Goal: Information Seeking & Learning: Learn about a topic

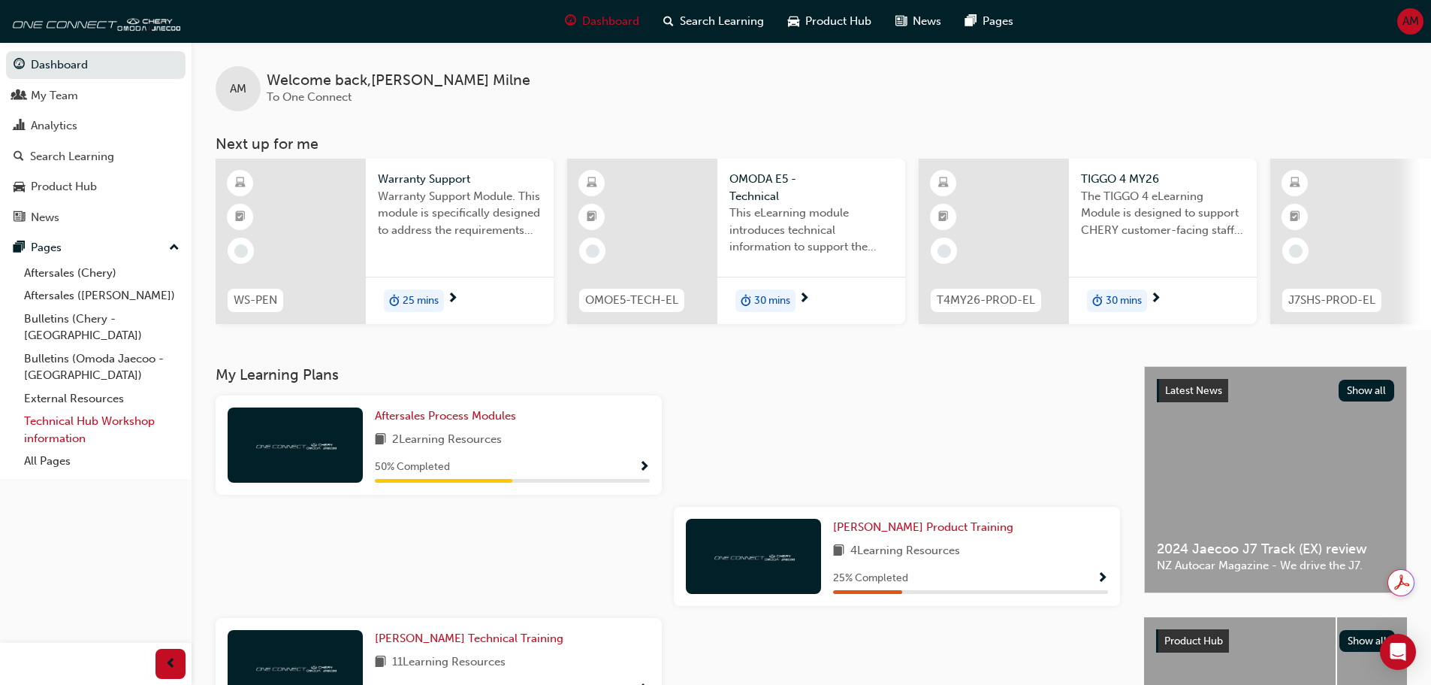
click at [89, 410] on link "Technical Hub Workshop information" at bounding box center [102, 430] width 168 height 40
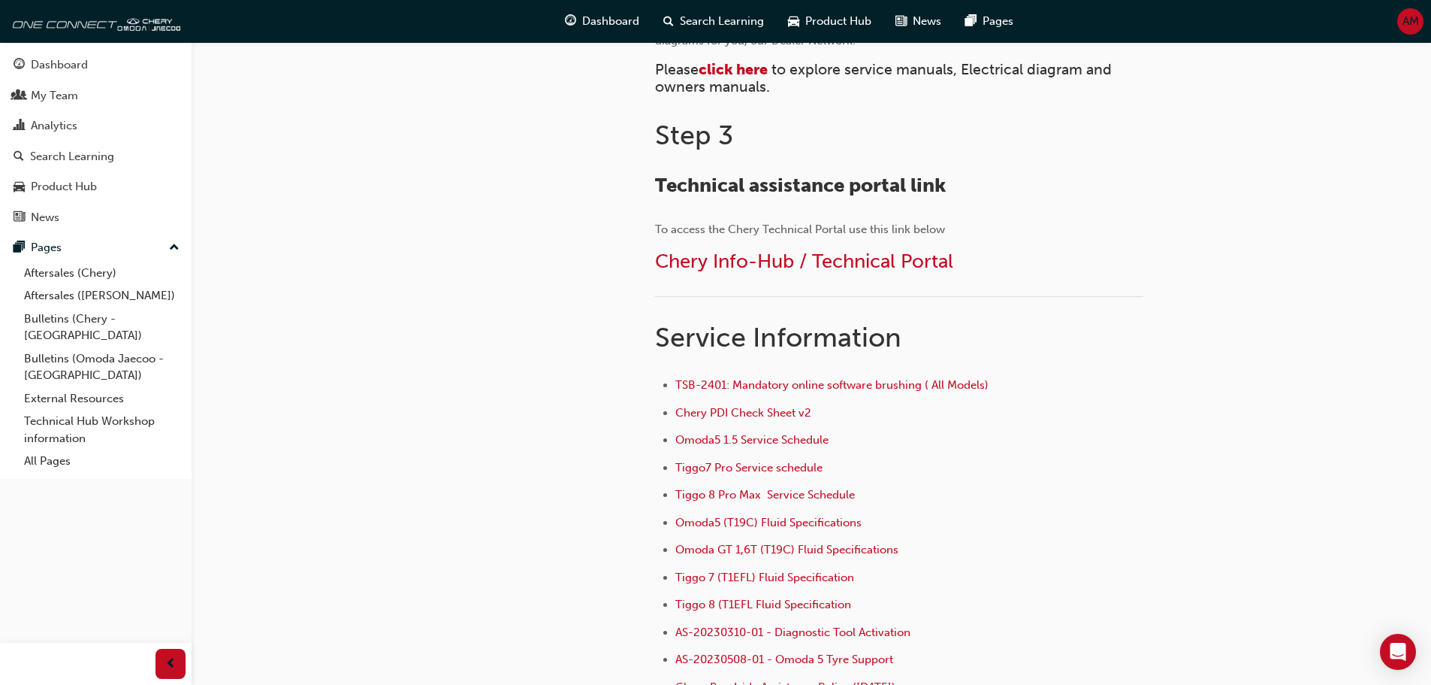
scroll to position [827, 0]
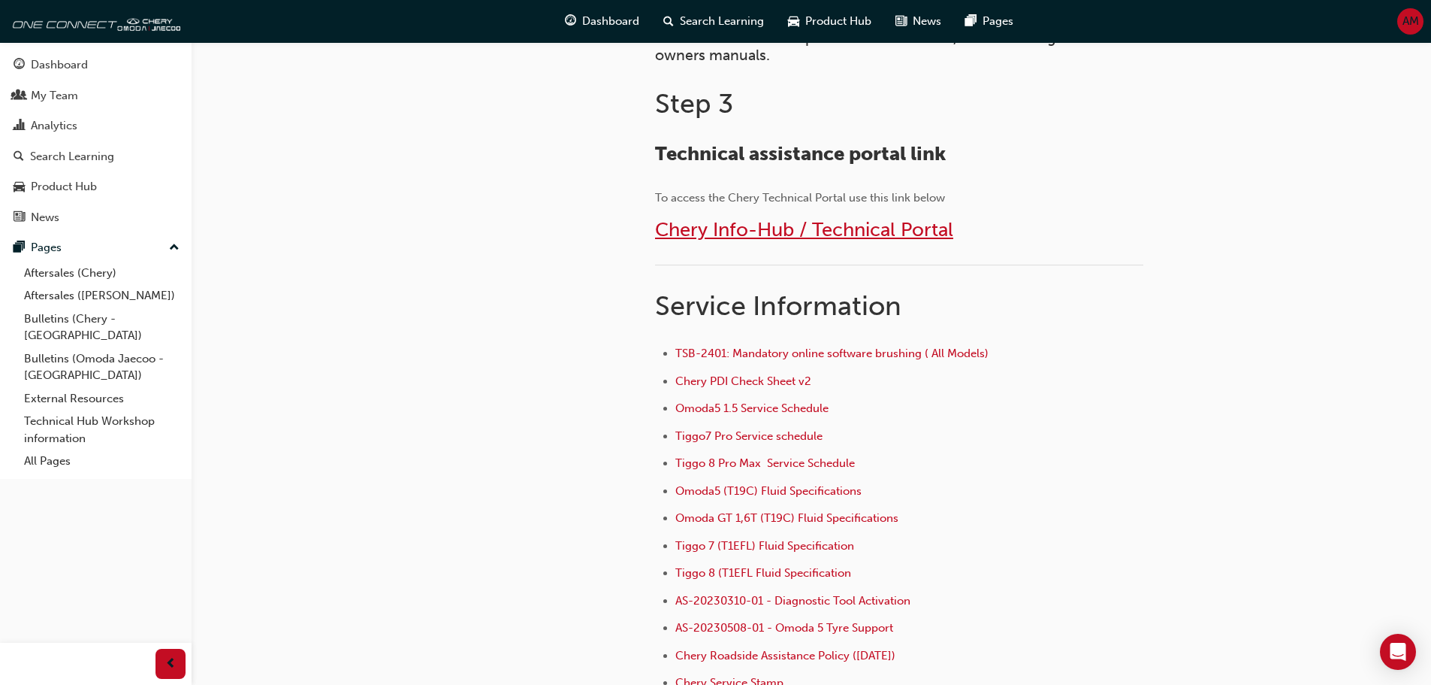
click at [804, 230] on span "Chery Info-Hub / Technical Portal" at bounding box center [804, 229] width 298 height 23
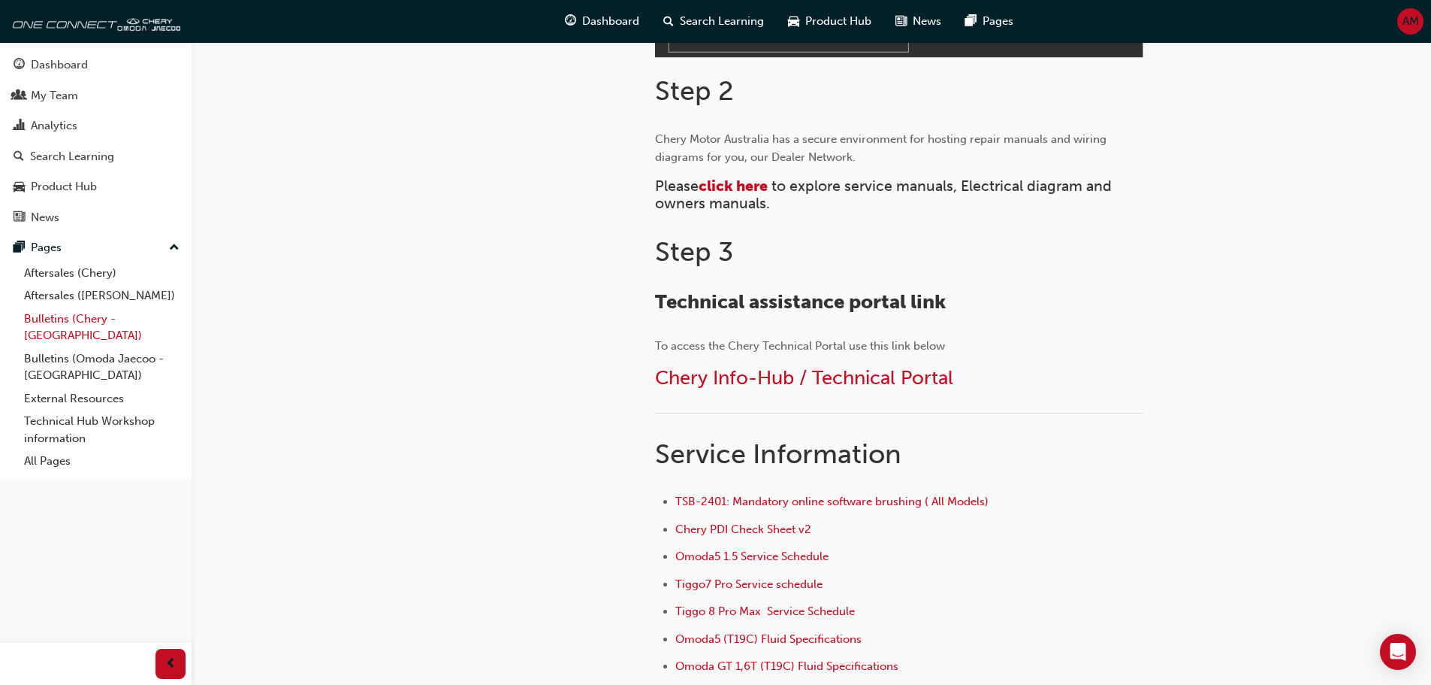
scroll to position [606, 0]
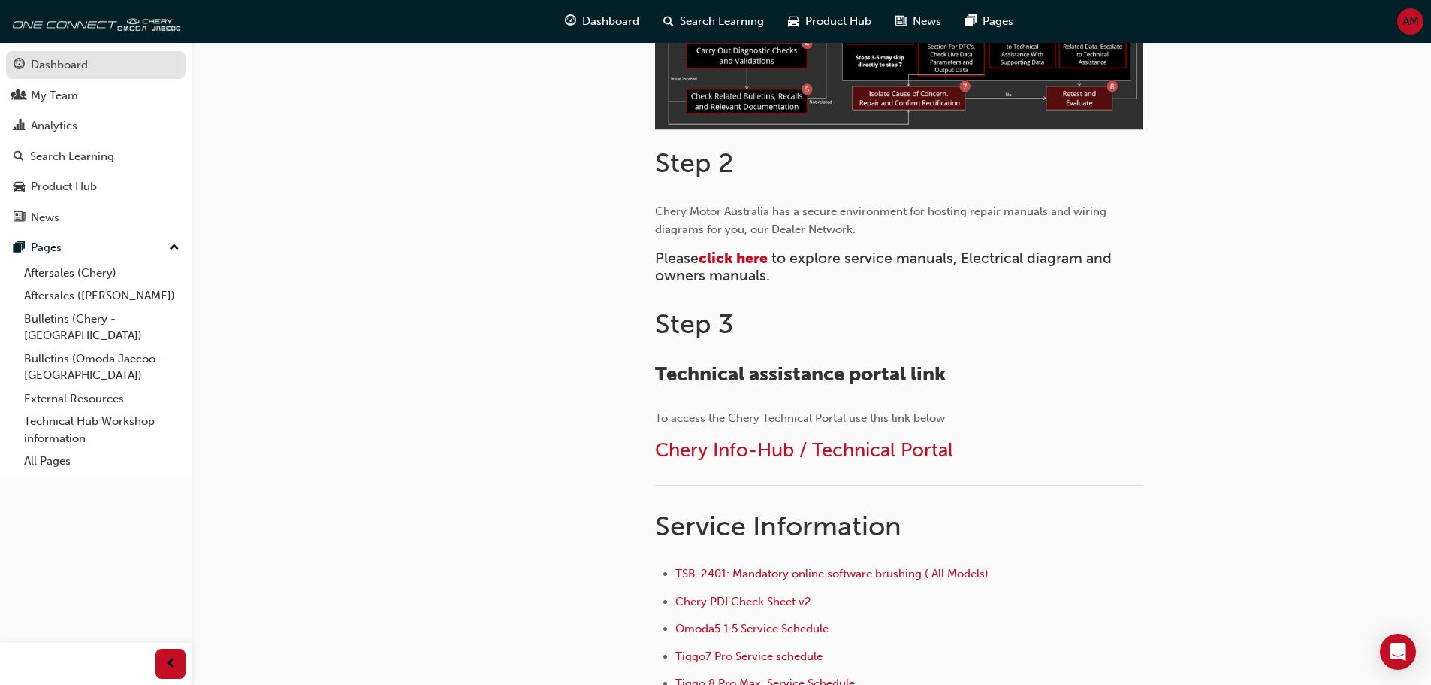
click at [53, 68] on div "Dashboard" at bounding box center [59, 64] width 57 height 17
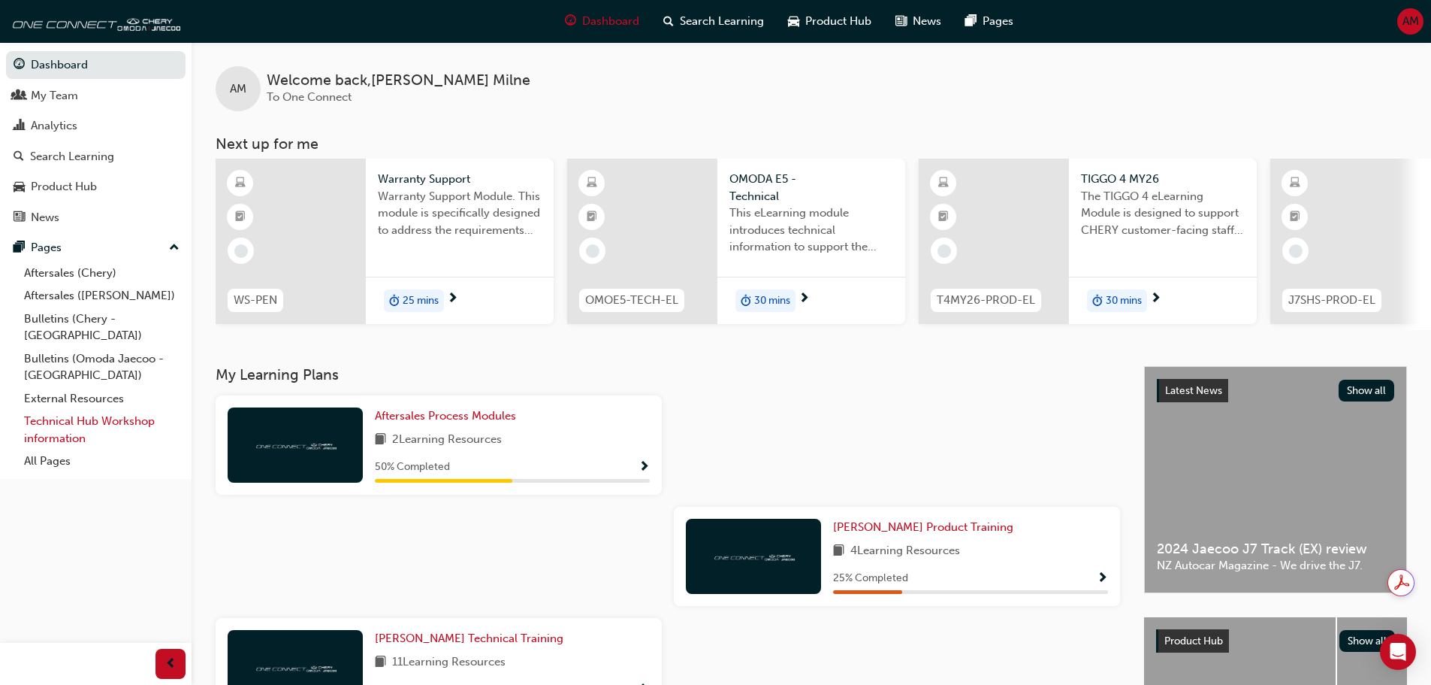
click at [77, 410] on link "Technical Hub Workshop information" at bounding box center [102, 430] width 168 height 40
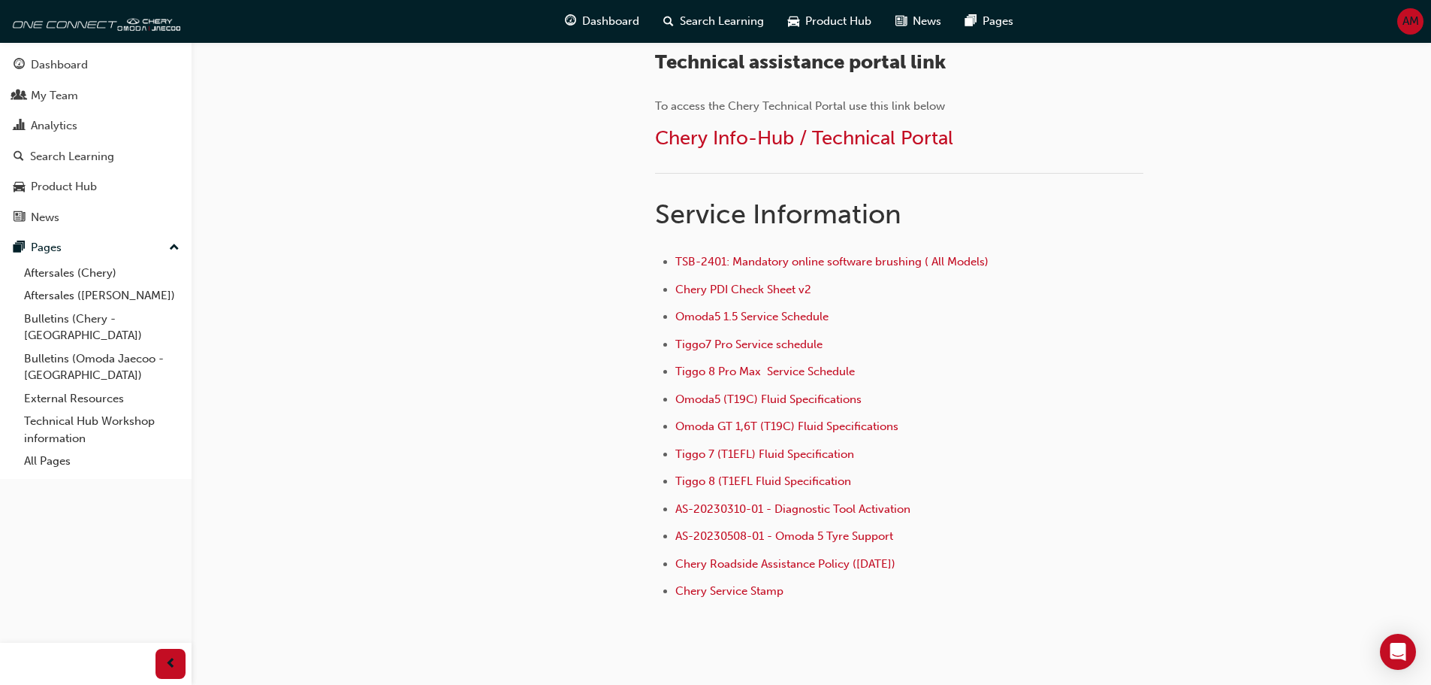
scroll to position [832, 0]
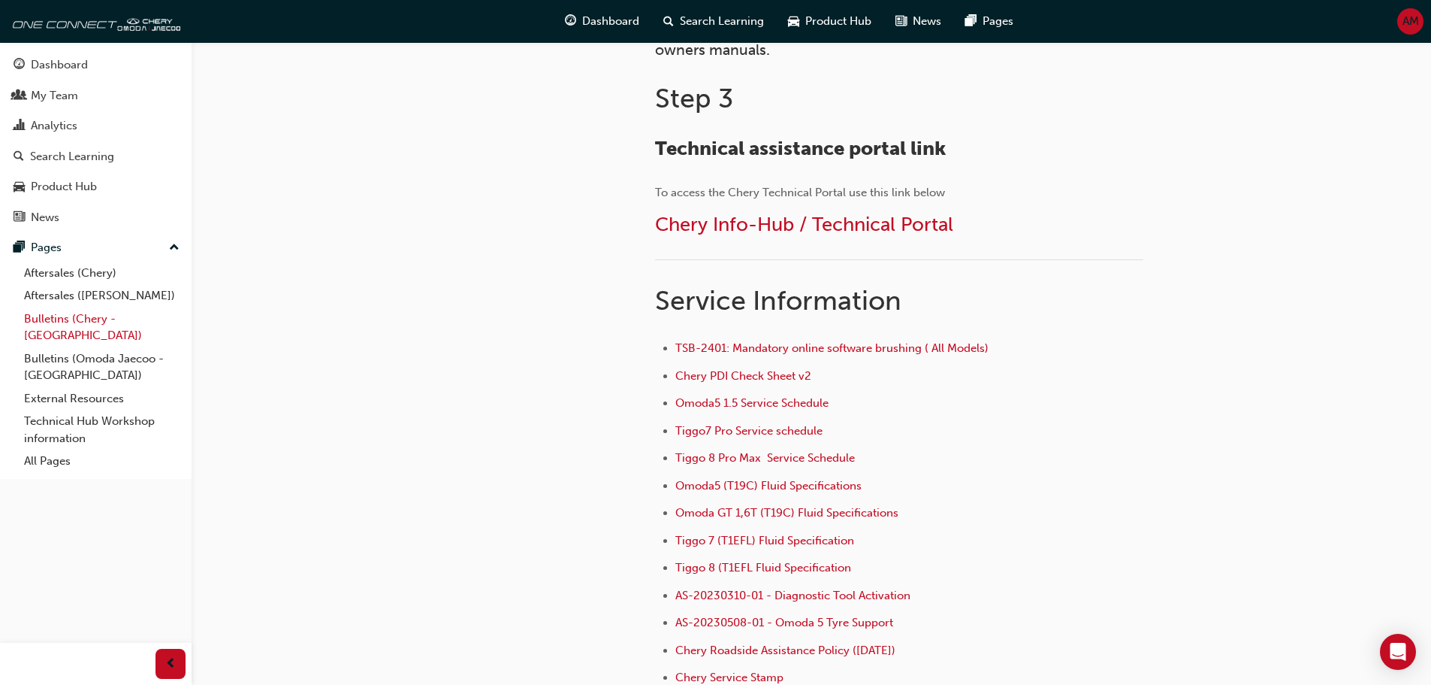
click at [62, 321] on link "Bulletins (Chery - [GEOGRAPHIC_DATA])" at bounding box center [102, 327] width 168 height 40
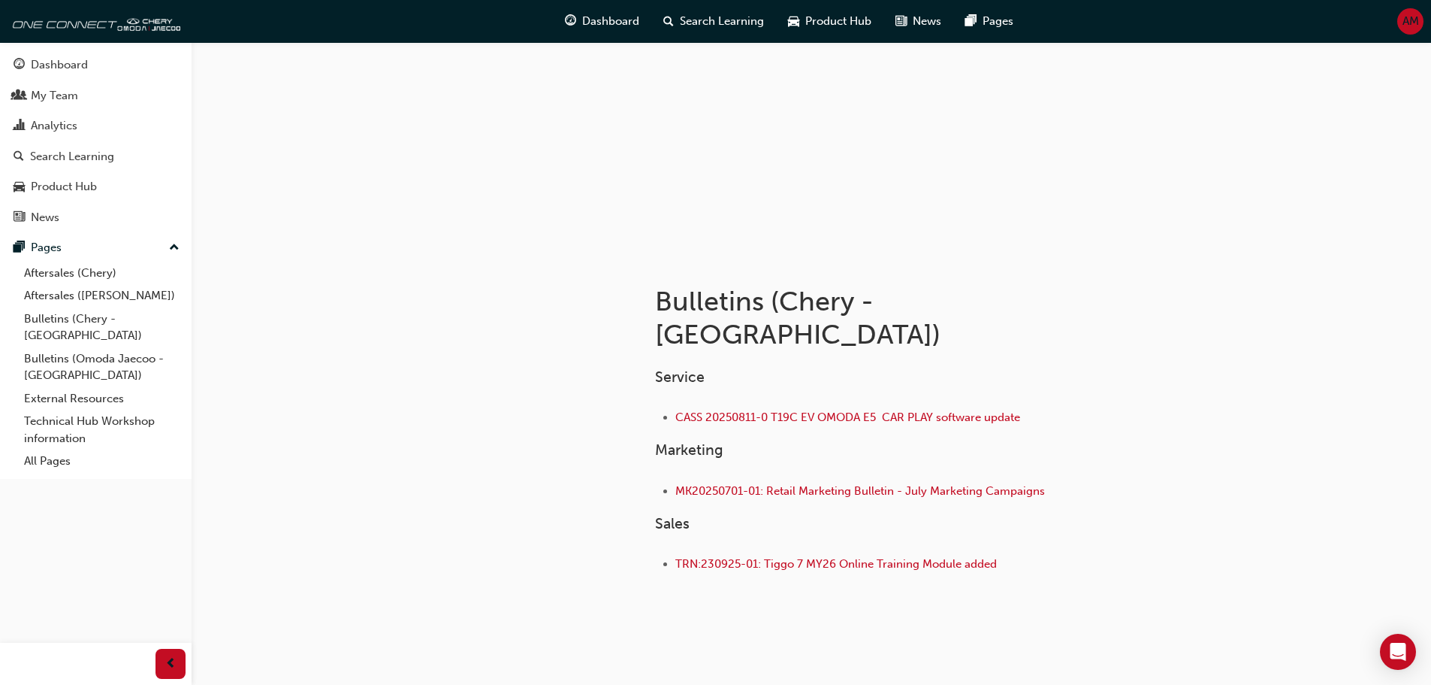
scroll to position [92, 0]
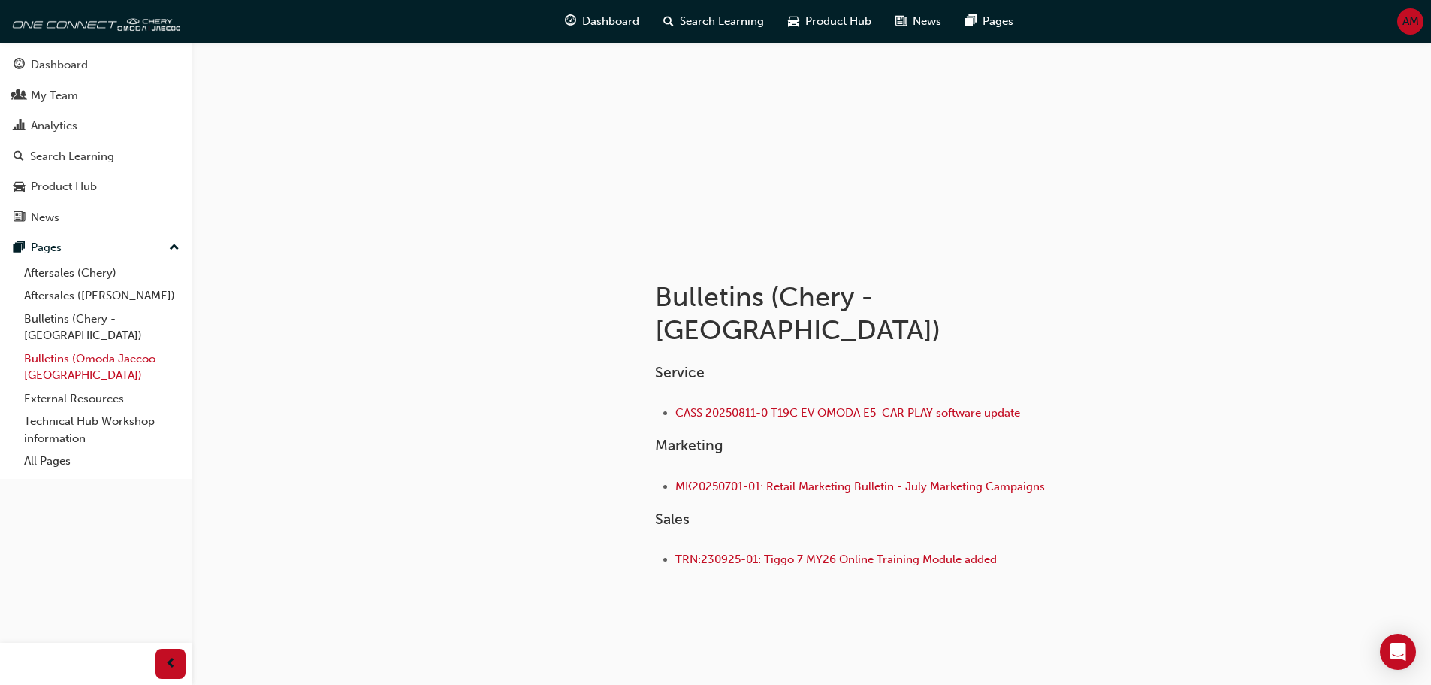
click at [102, 347] on link "Bulletins (Omoda Jaecoo - [GEOGRAPHIC_DATA])" at bounding box center [102, 367] width 168 height 40
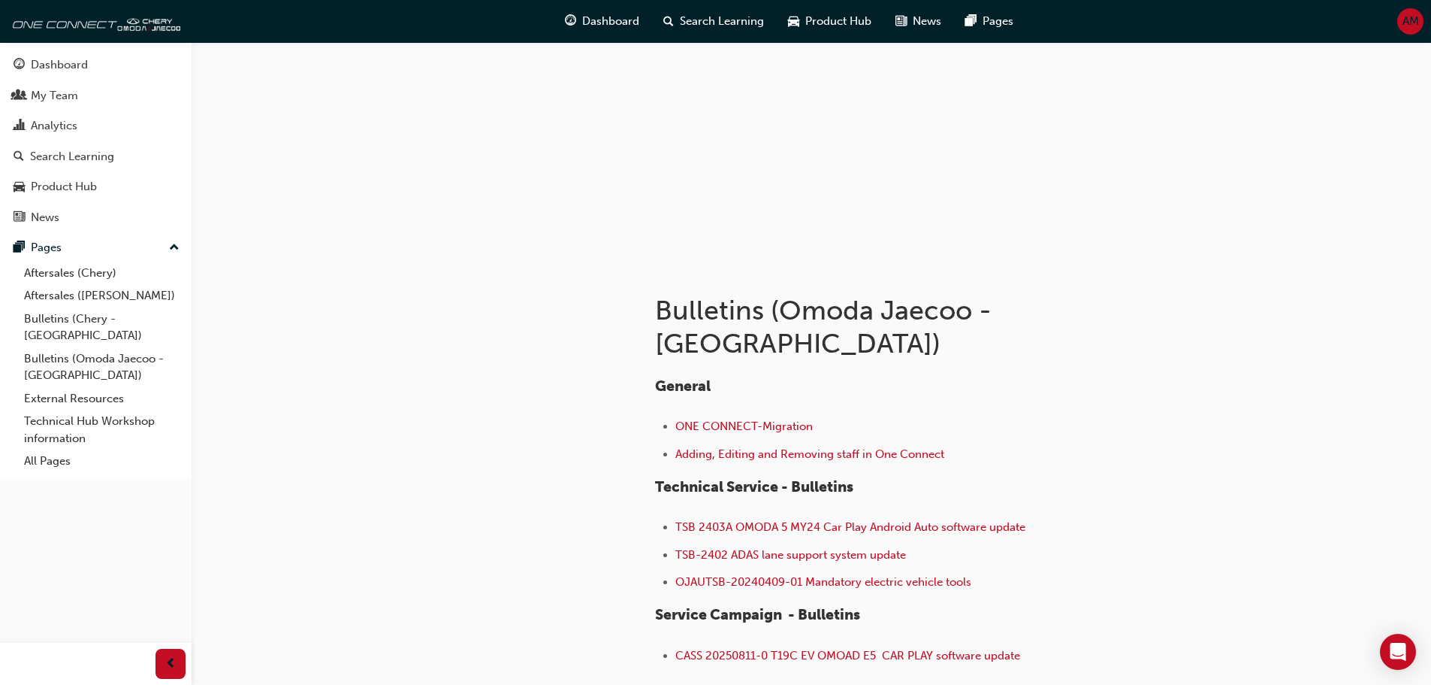
scroll to position [174, 0]
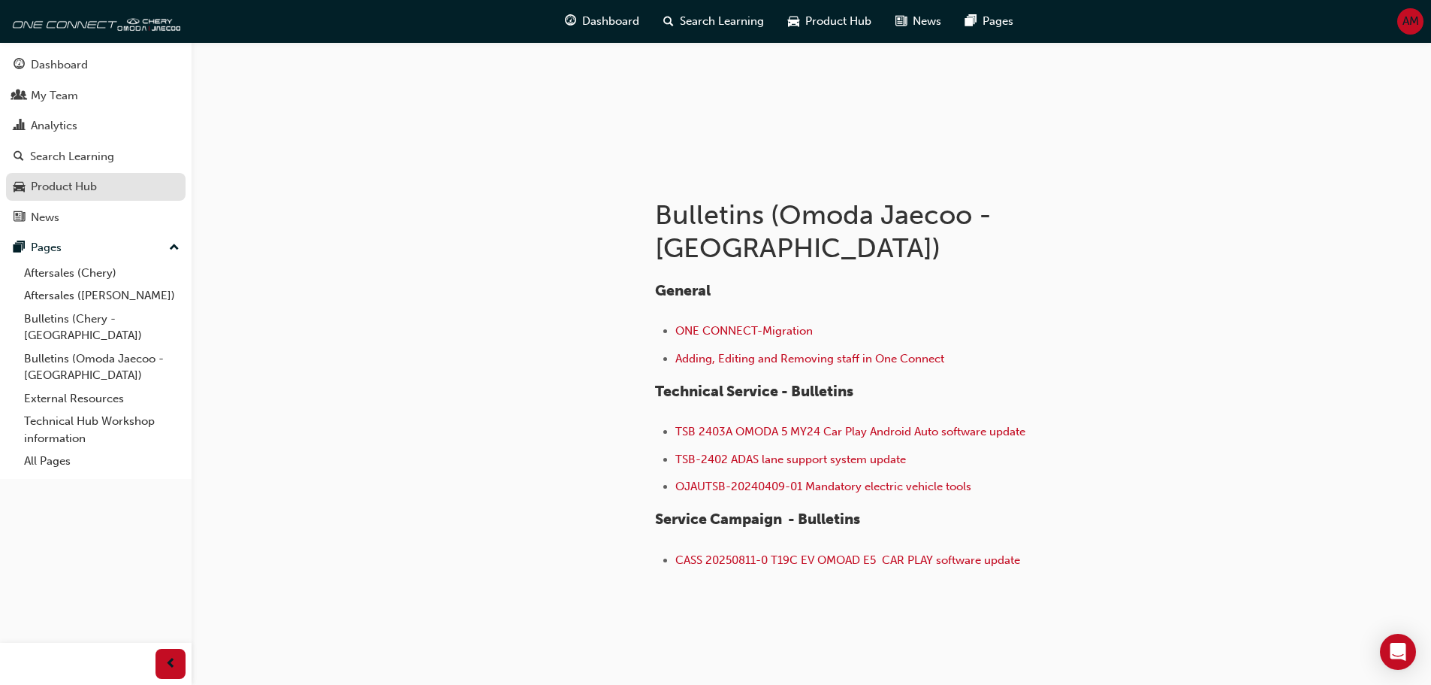
click at [48, 189] on div "Product Hub" at bounding box center [64, 186] width 66 height 17
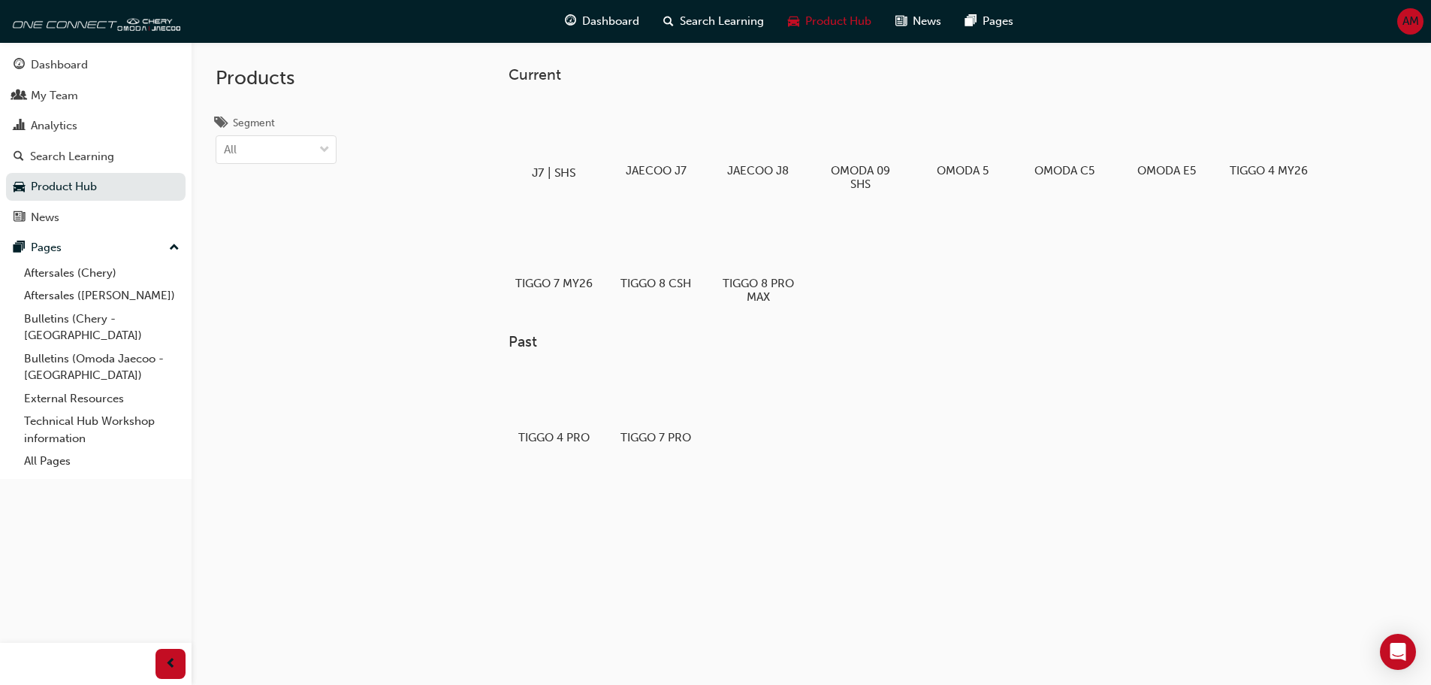
click at [527, 134] on div at bounding box center [553, 129] width 83 height 60
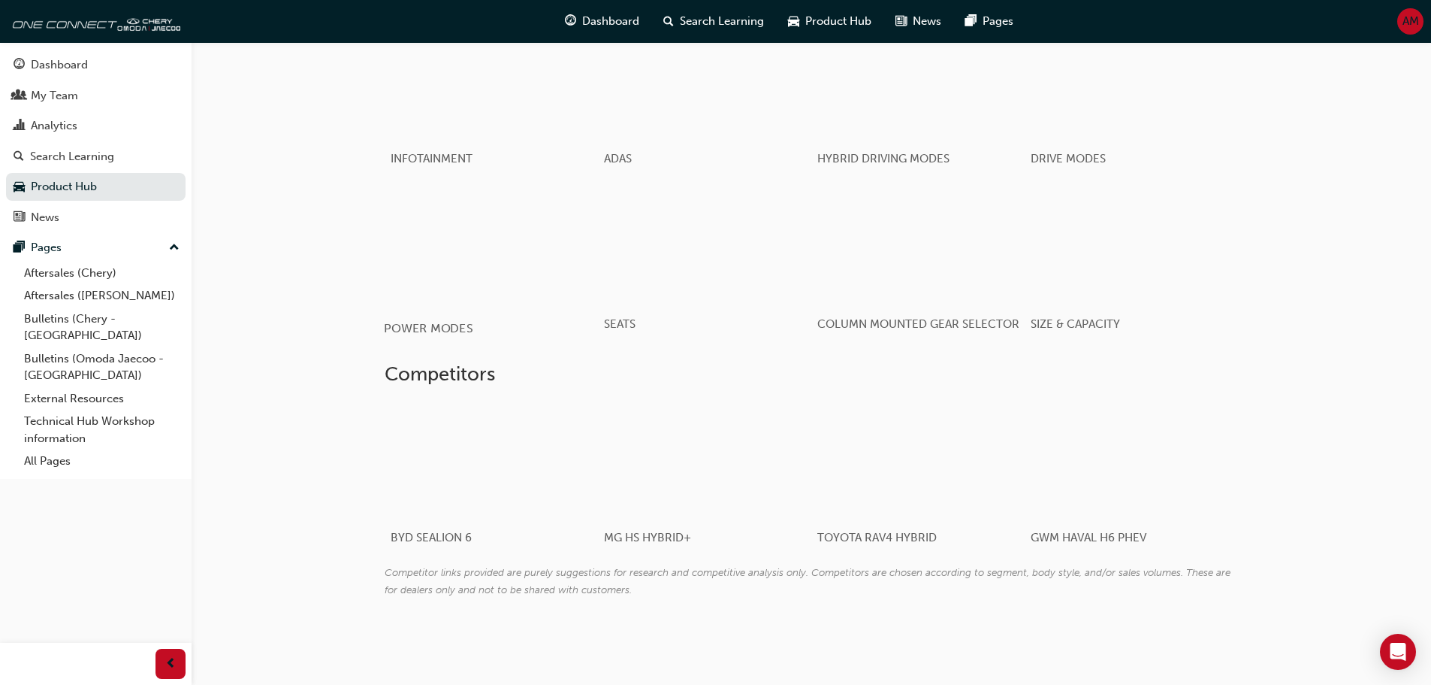
scroll to position [1880, 0]
click at [53, 387] on link "External Resources" at bounding box center [102, 398] width 168 height 23
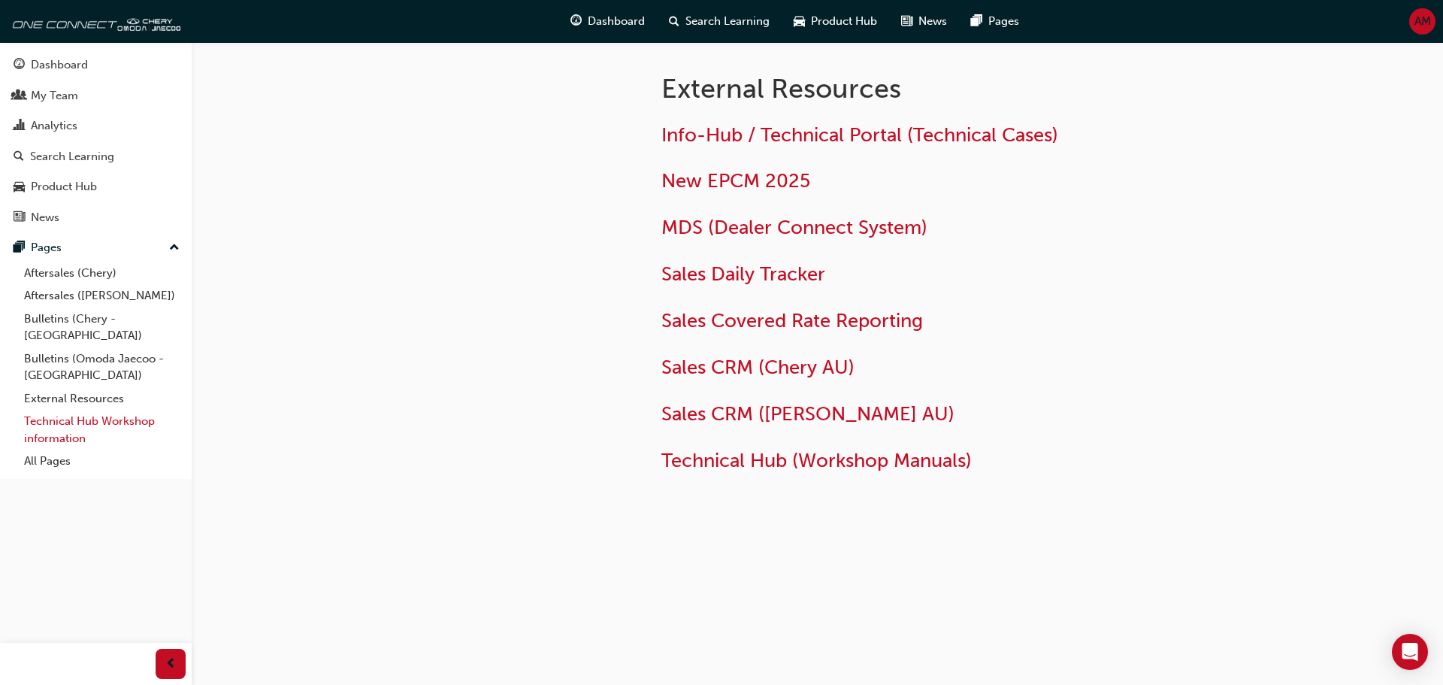
click at [56, 410] on link "Technical Hub Workshop information" at bounding box center [102, 430] width 168 height 40
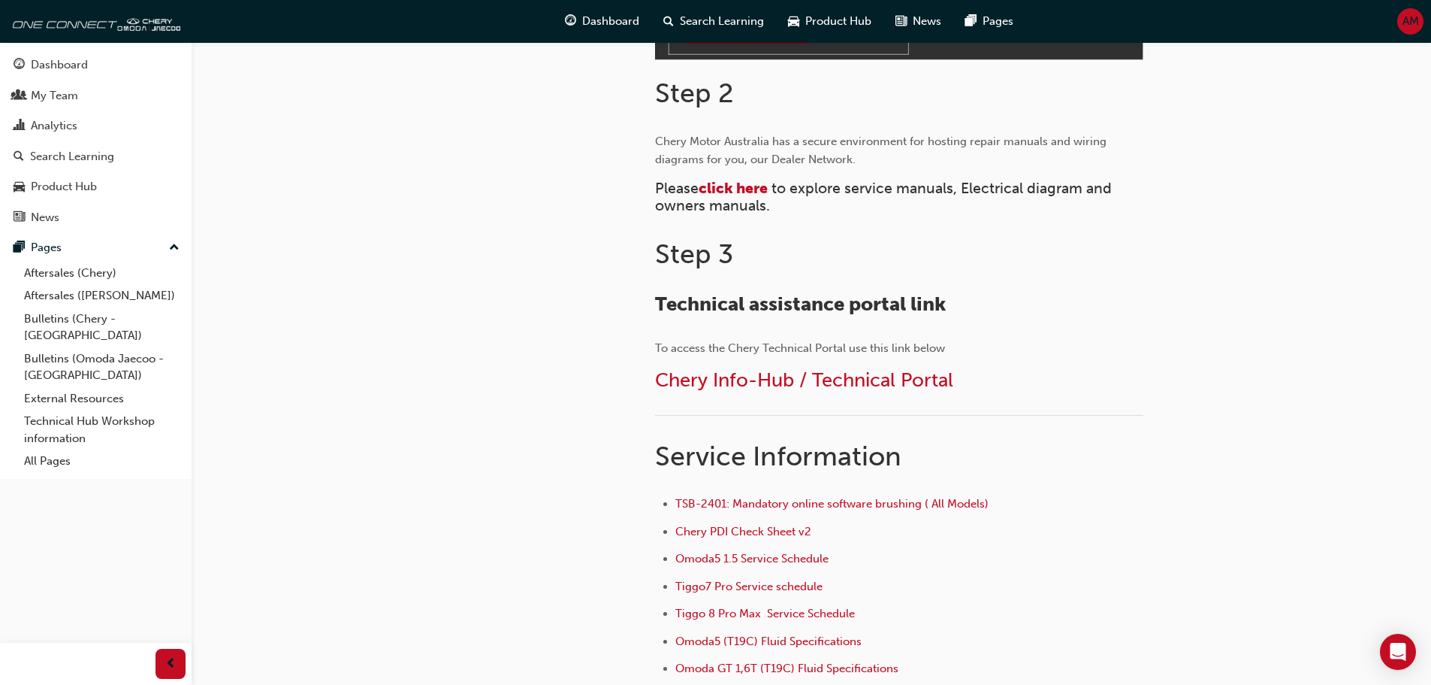
scroll to position [751, 0]
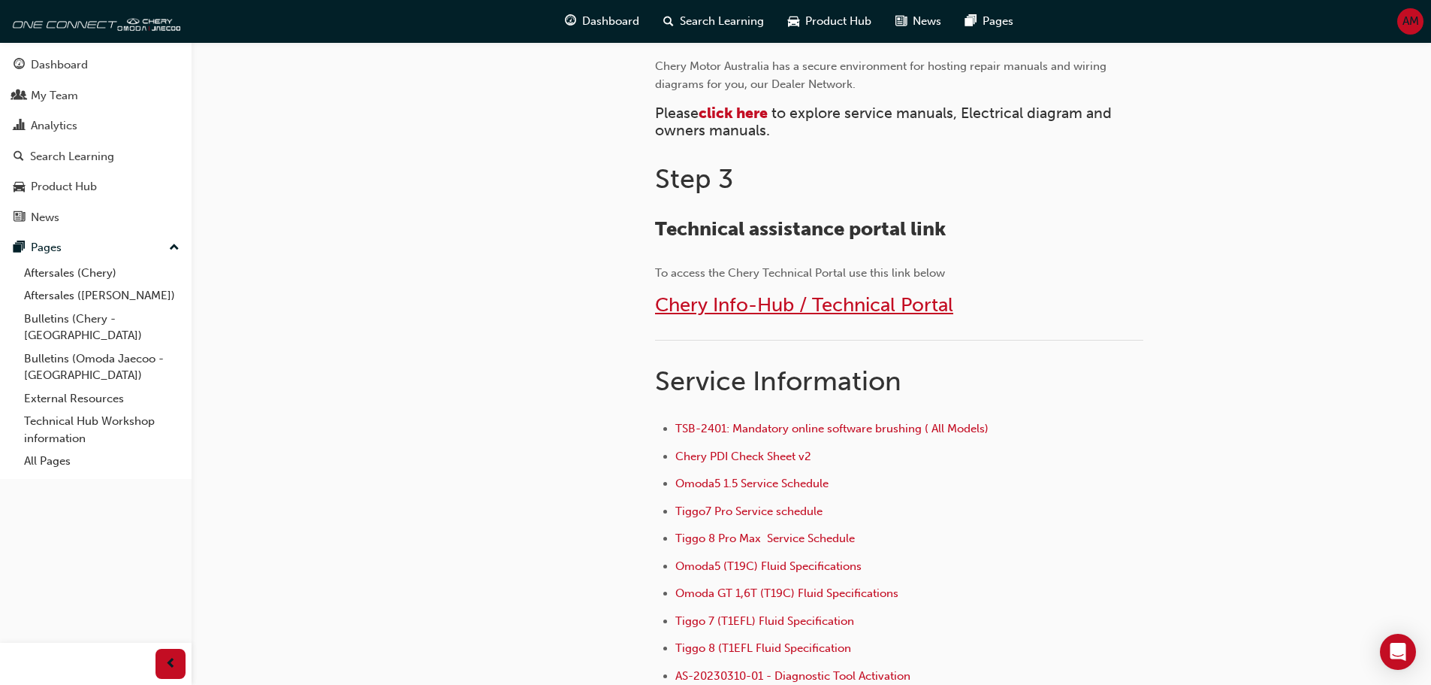
click at [760, 307] on span "Chery Info-Hub / Technical Portal" at bounding box center [804, 304] width 298 height 23
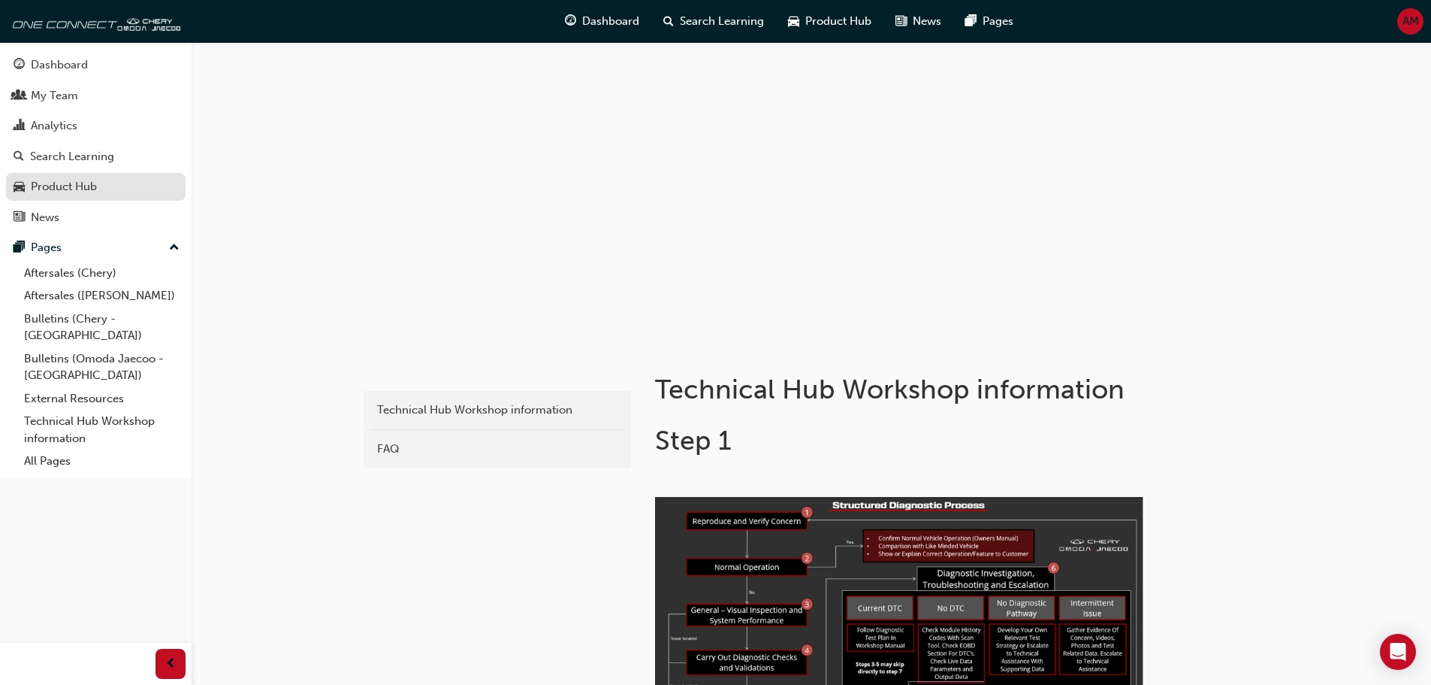
click at [60, 183] on div "Product Hub" at bounding box center [64, 186] width 66 height 17
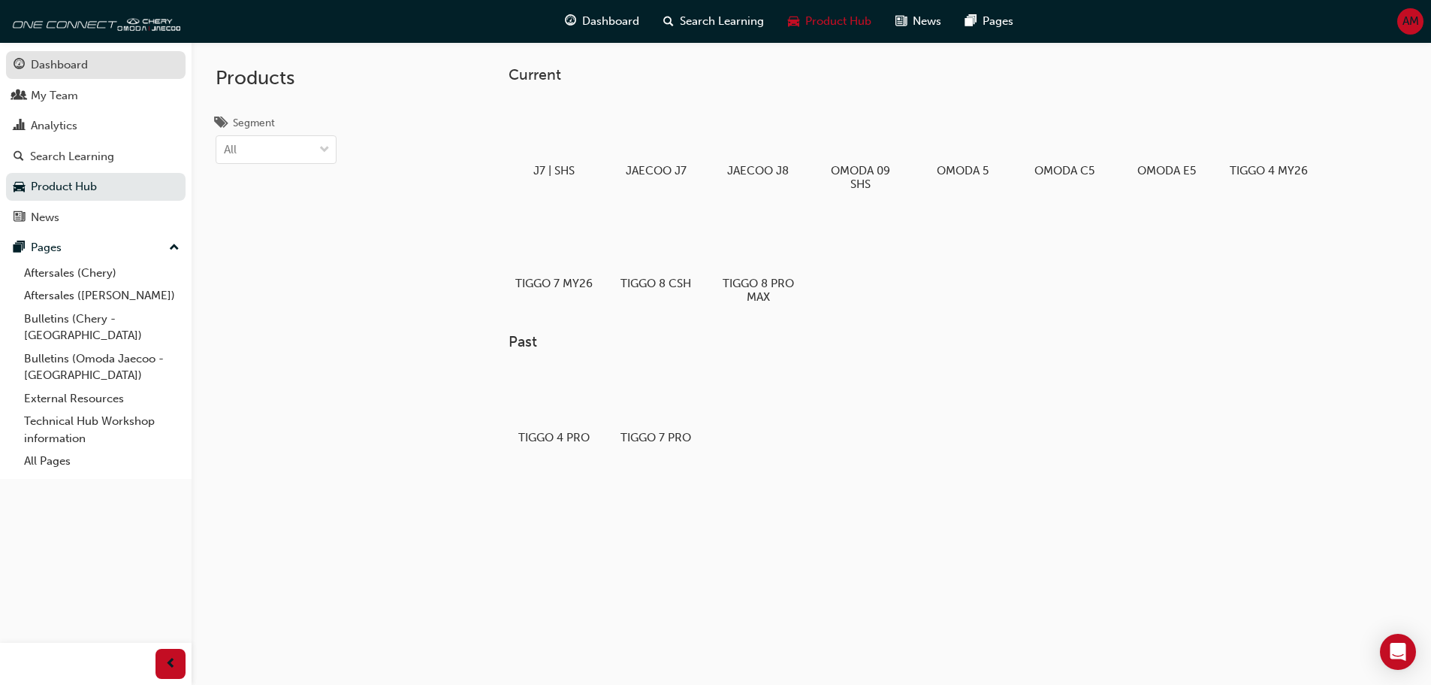
click at [47, 61] on div "Dashboard" at bounding box center [59, 64] width 57 height 17
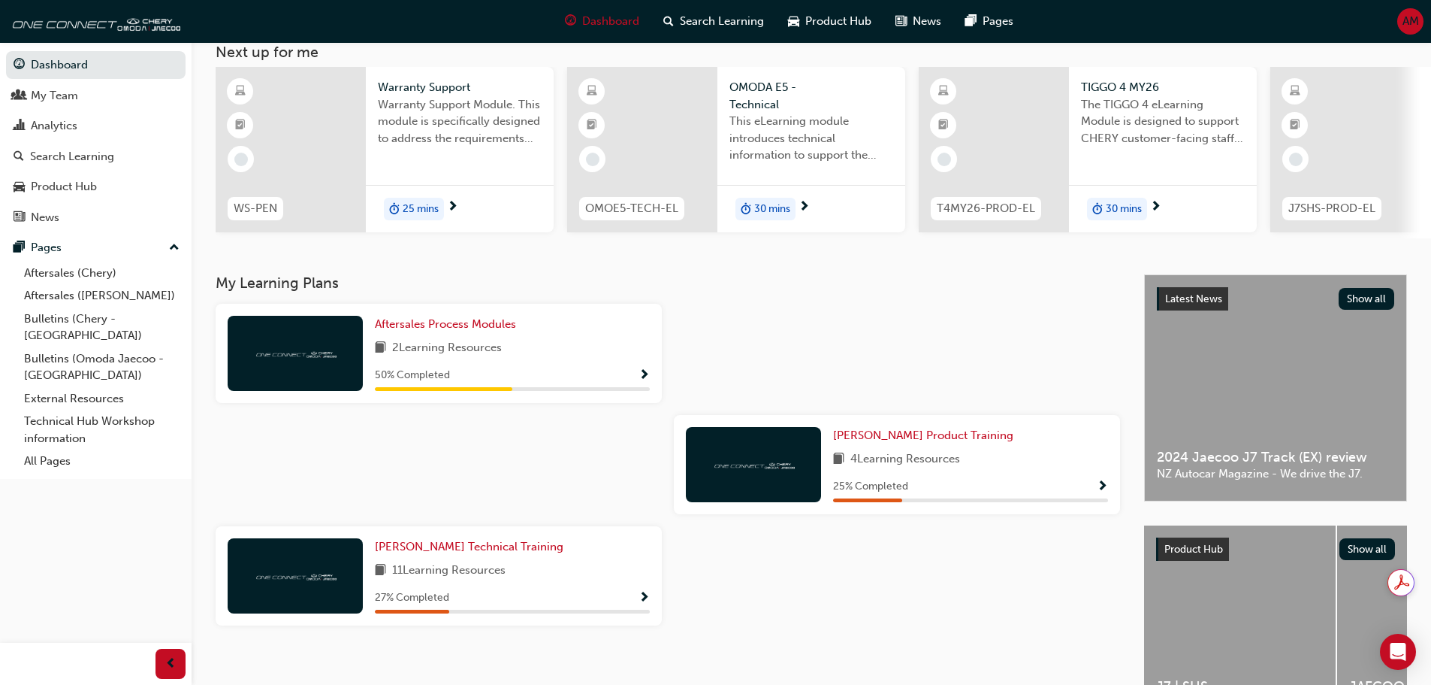
scroll to position [197, 0]
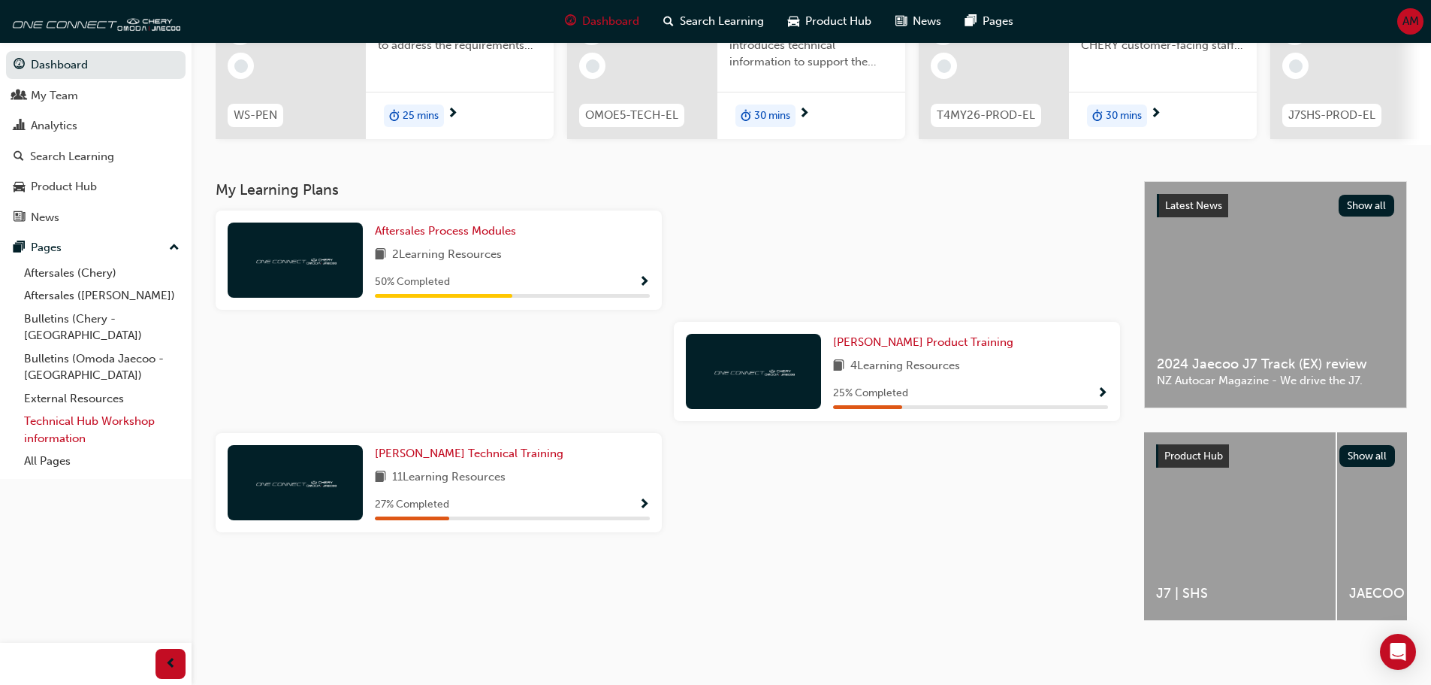
click at [106, 410] on link "Technical Hub Workshop information" at bounding box center [102, 430] width 168 height 40
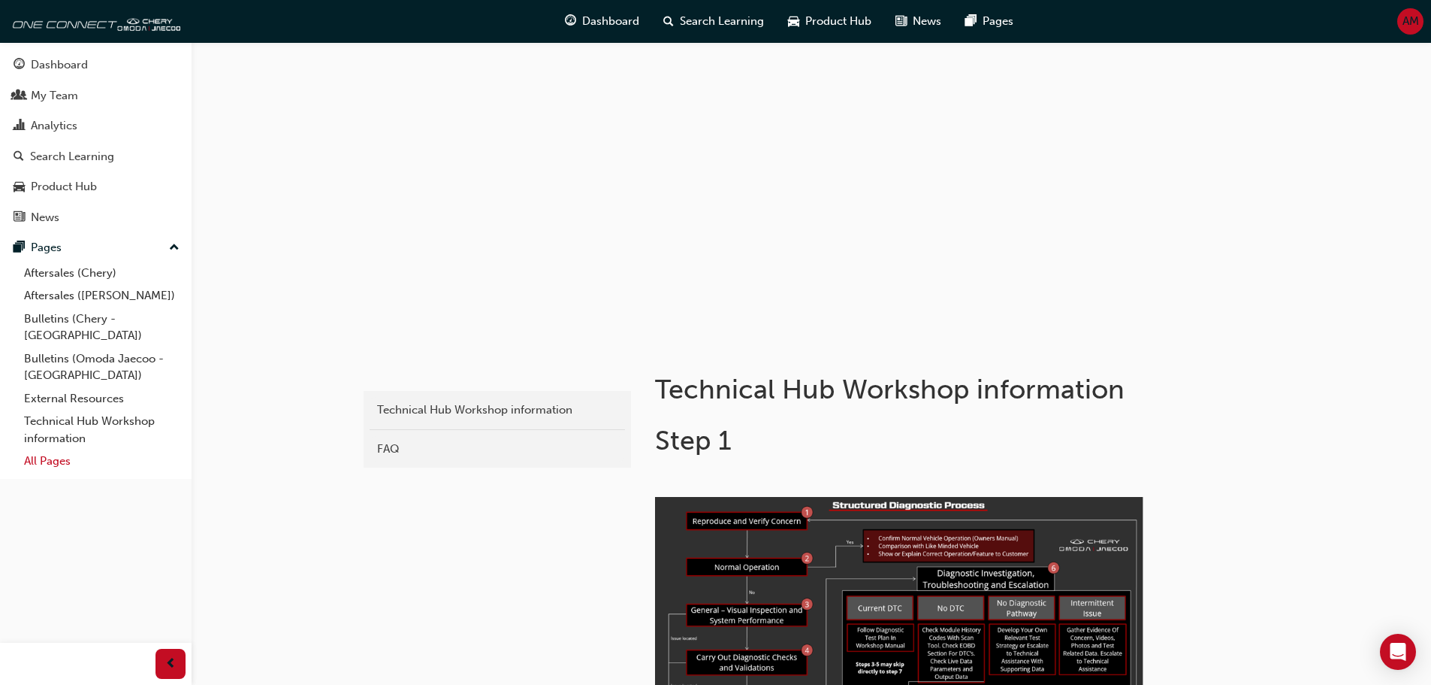
click at [35, 449] on link "All Pages" at bounding box center [102, 460] width 168 height 23
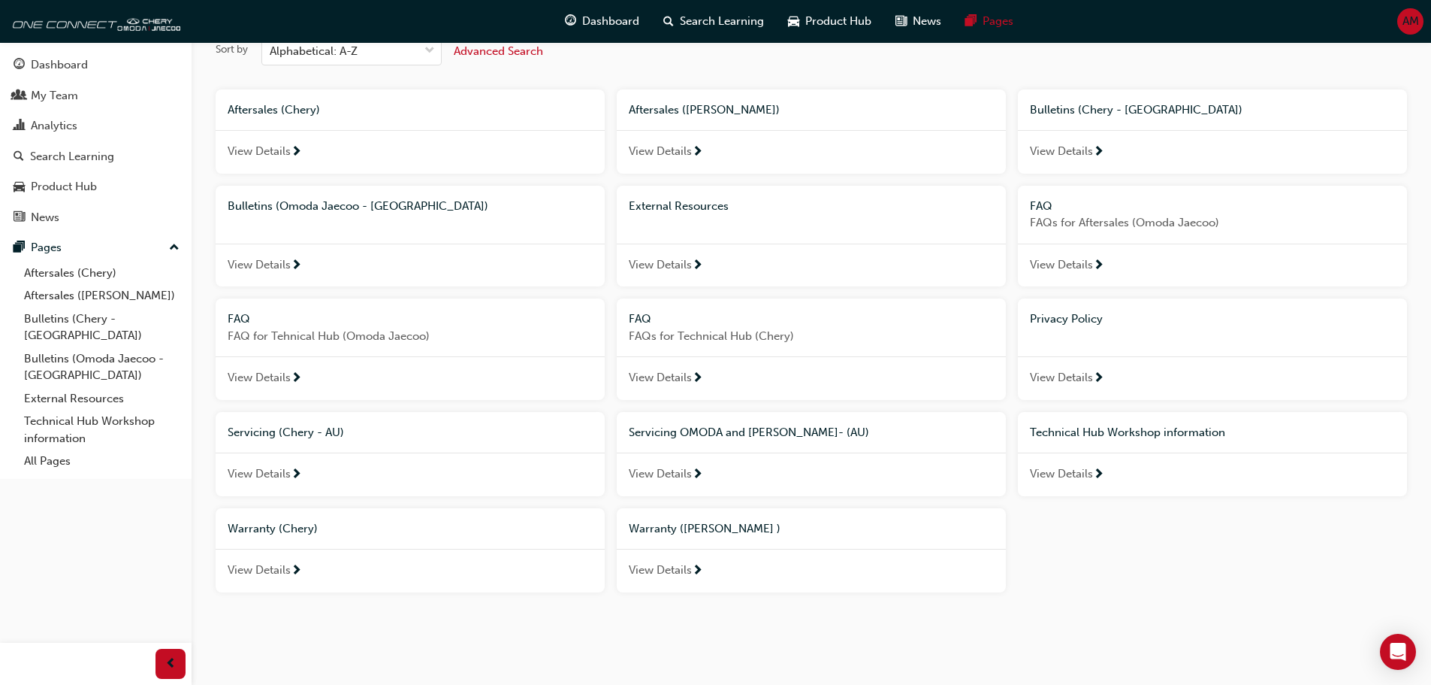
scroll to position [83, 0]
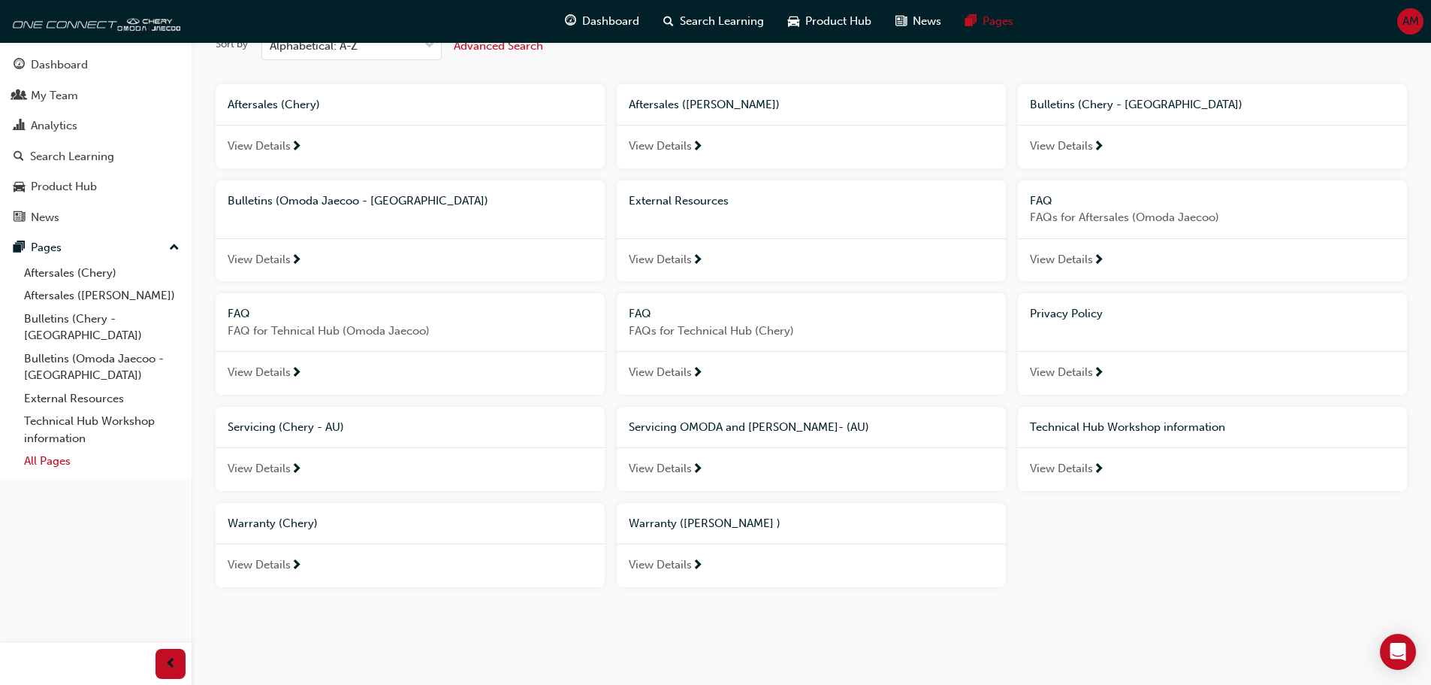
click at [52, 449] on link "All Pages" at bounding box center [102, 460] width 168 height 23
click at [62, 387] on link "External Resources" at bounding box center [102, 398] width 168 height 23
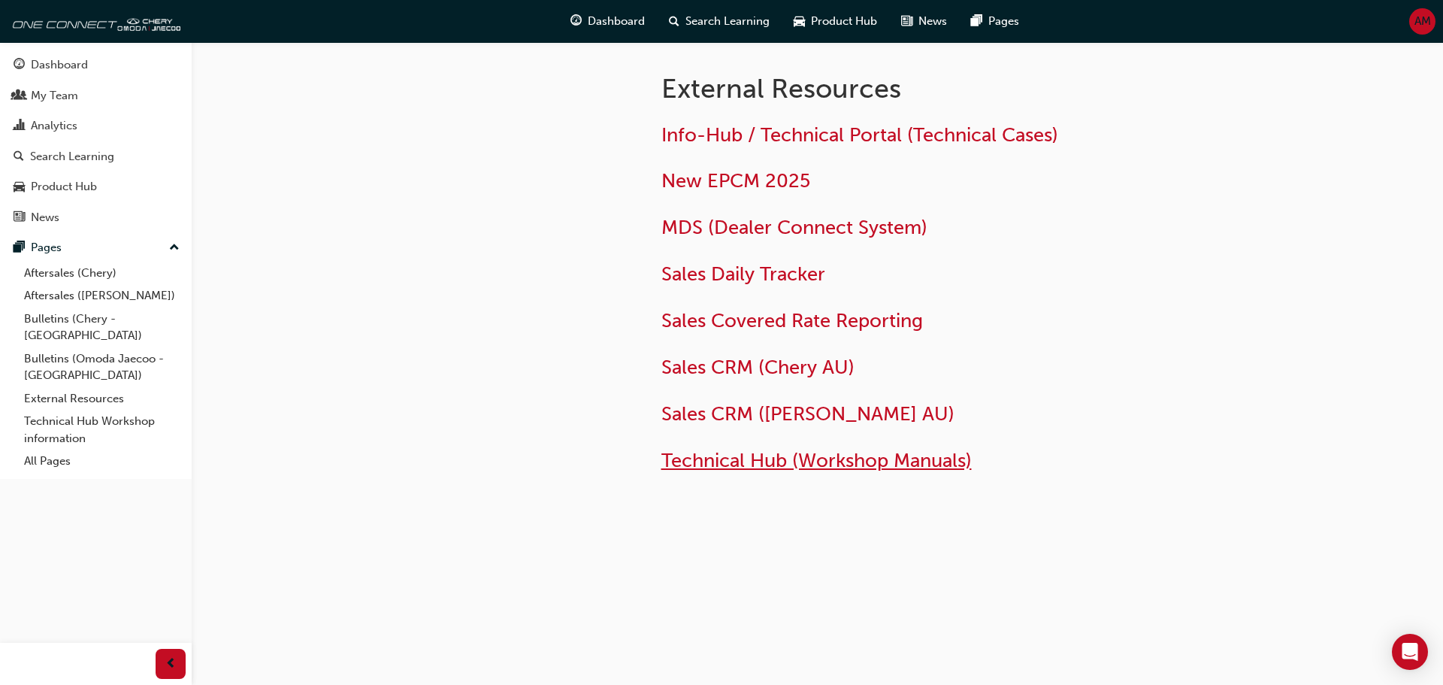
click at [772, 468] on span "Technical Hub (Workshop Manuals)" at bounding box center [816, 460] width 310 height 23
